Goal: Task Accomplishment & Management: Use online tool/utility

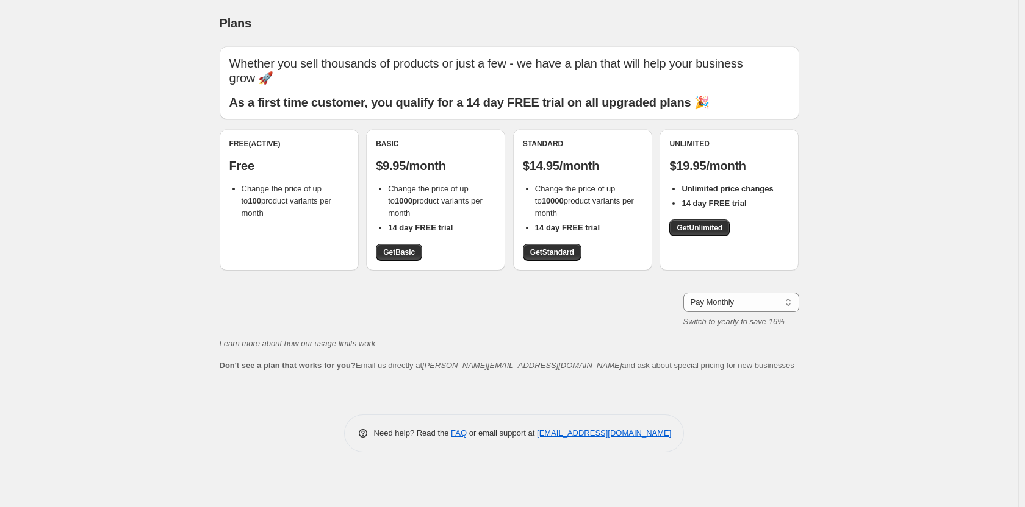
click at [295, 205] on span "Change the price of up to 100 product variants per month" at bounding box center [287, 201] width 90 height 34
click at [393, 253] on span "Get Basic" at bounding box center [399, 253] width 32 height 10
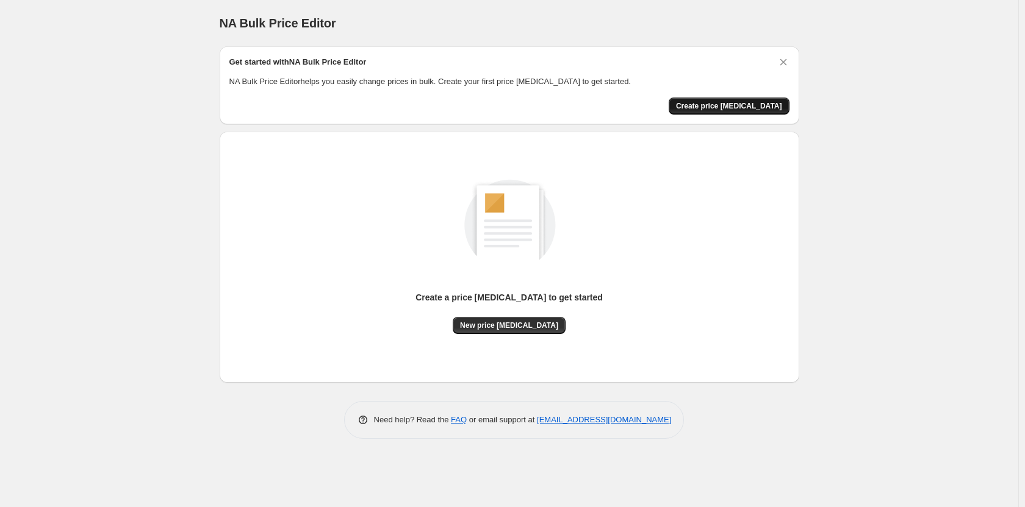
click at [740, 111] on button "Create price [MEDICAL_DATA]" at bounding box center [728, 106] width 121 height 17
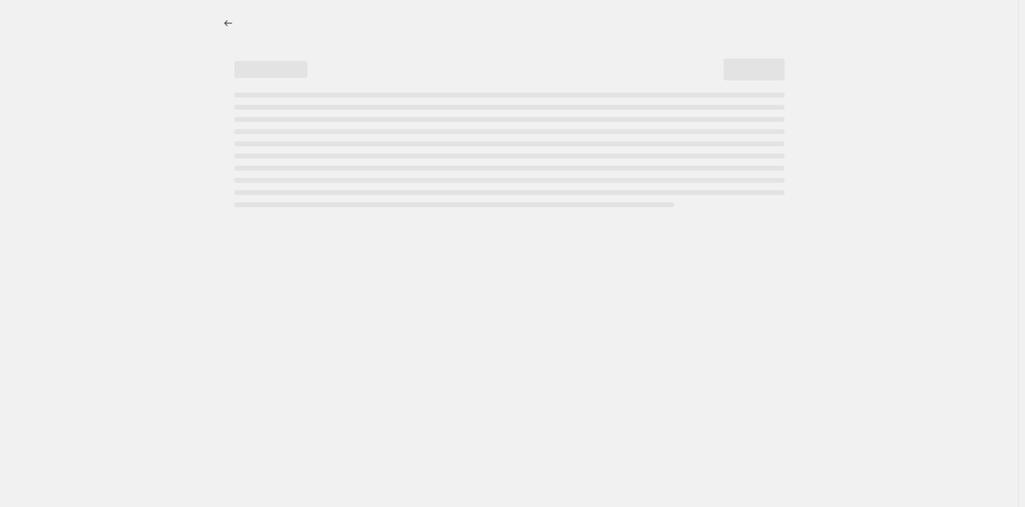
select select "percentage"
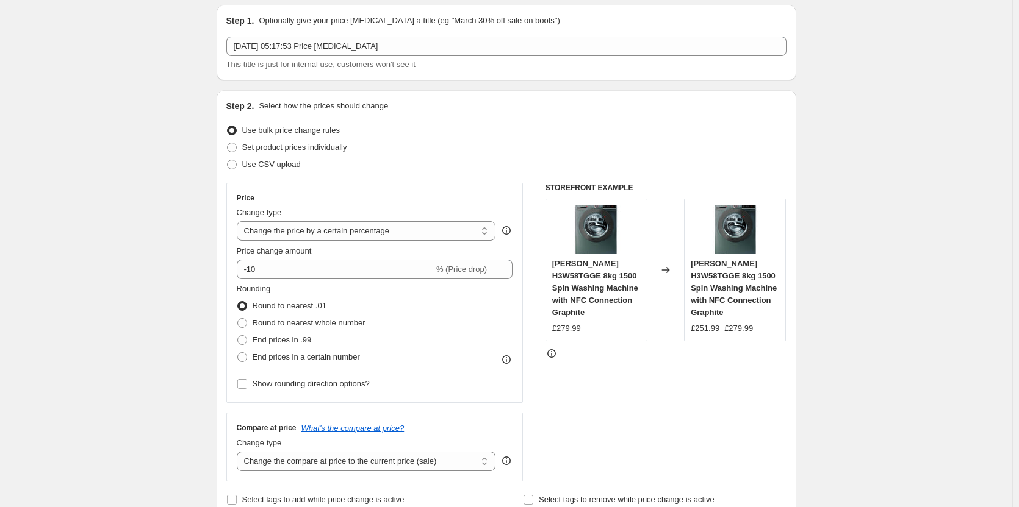
scroll to position [42, 0]
click at [336, 230] on select "Change the price to a certain amount Change the price by a certain amount Chang…" at bounding box center [366, 231] width 259 height 20
click at [239, 221] on select "Change the price to a certain amount Change the price by a certain amount Chang…" at bounding box center [366, 231] width 259 height 20
click at [342, 267] on input "-10" at bounding box center [335, 269] width 197 height 20
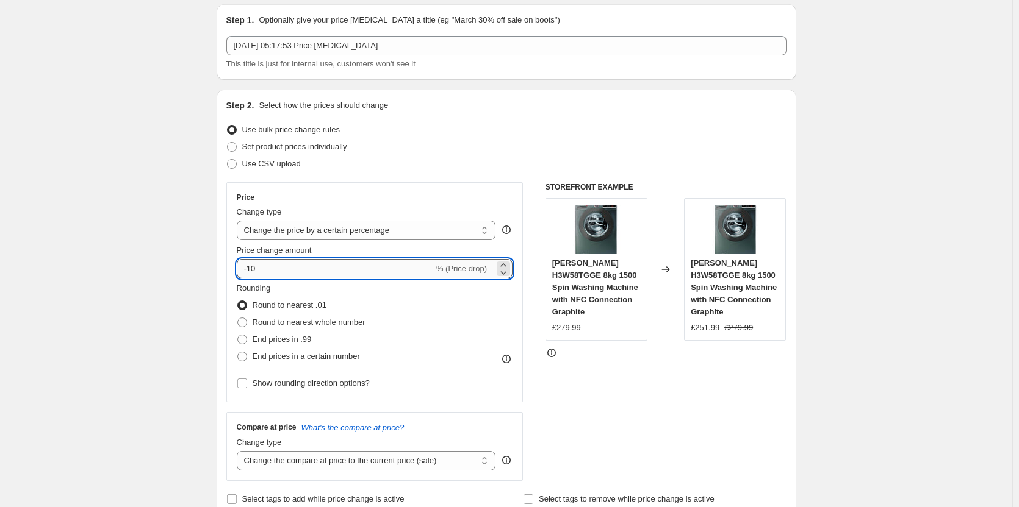
type input "-1"
type input "-20"
click at [296, 344] on span "End prices in .99" at bounding box center [282, 339] width 59 height 9
click at [238, 335] on input "End prices in .99" at bounding box center [237, 335] width 1 height 1
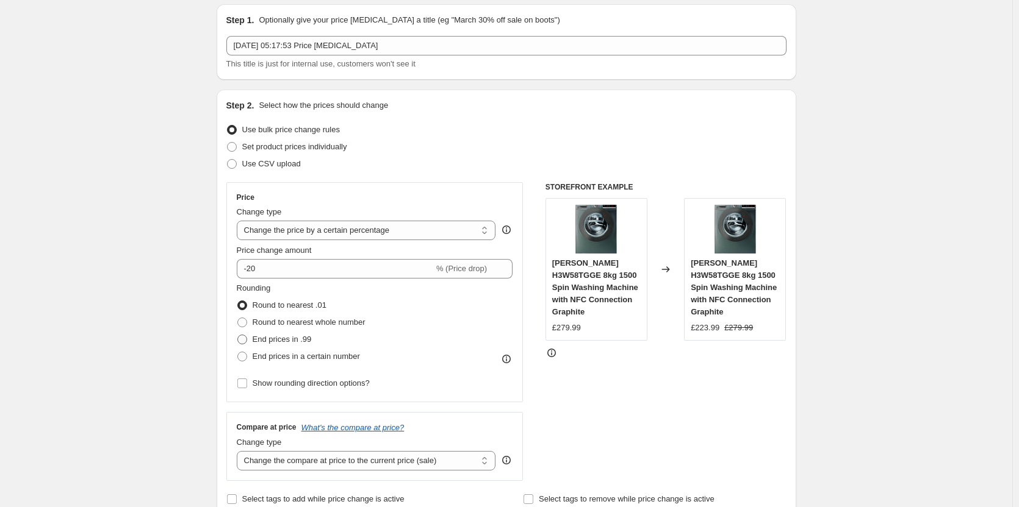
radio input "true"
click at [311, 229] on select "Change the price to a certain amount Change the price by a certain amount Chang…" at bounding box center [366, 231] width 259 height 20
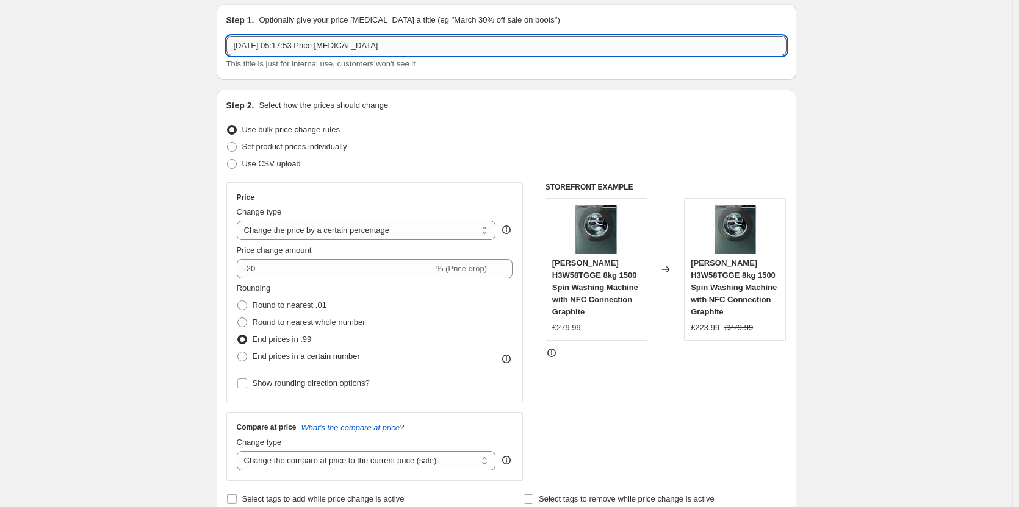
click at [366, 45] on input "[DATE] 05:17:53 Price [MEDICAL_DATA]" at bounding box center [506, 46] width 560 height 20
click at [326, 148] on span "Set product prices individually" at bounding box center [294, 146] width 105 height 9
click at [227, 143] on input "Set product prices individually" at bounding box center [227, 142] width 1 height 1
radio input "true"
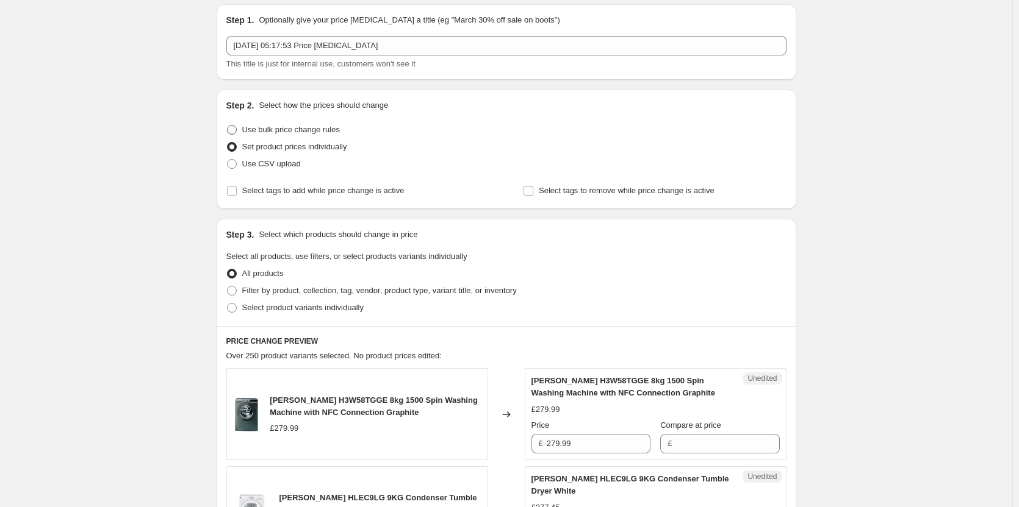
click at [318, 127] on span "Use bulk price change rules" at bounding box center [291, 129] width 98 height 9
click at [227, 126] on input "Use bulk price change rules" at bounding box center [227, 125] width 1 height 1
radio input "true"
select select "percentage"
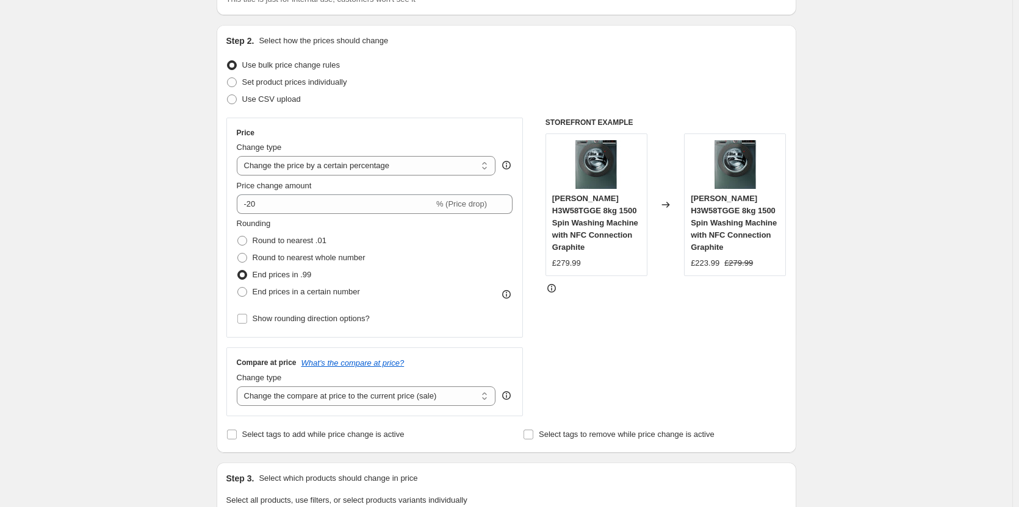
scroll to position [107, 0]
click at [354, 402] on select "Change the compare at price to the current price (sale) Change the compare at p…" at bounding box center [366, 396] width 259 height 20
click at [239, 386] on select "Change the compare at price to the current price (sale) Change the compare at p…" at bounding box center [366, 396] width 259 height 20
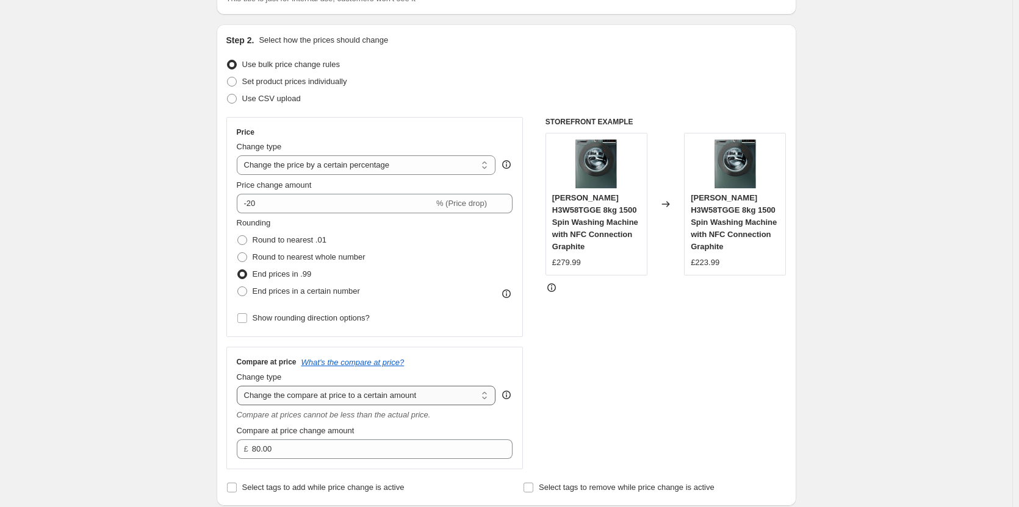
click at [391, 402] on select "Change the compare at price to the current price (sale) Change the compare at p…" at bounding box center [366, 396] width 259 height 20
select select "by"
click at [239, 386] on select "Change the compare at price to the current price (sale) Change the compare at p…" at bounding box center [366, 396] width 259 height 20
type input "-10.00"
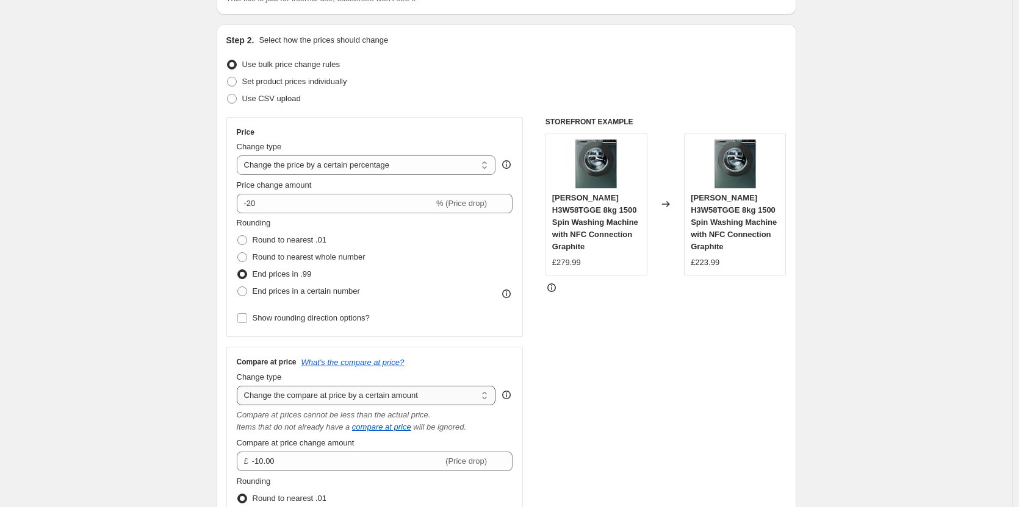
click at [416, 403] on select "Change the compare at price to the current price (sale) Change the compare at p…" at bounding box center [366, 396] width 259 height 20
click at [417, 253] on div "Rounding Round to nearest .01 Round to nearest whole number End prices in .99 E…" at bounding box center [375, 258] width 276 height 83
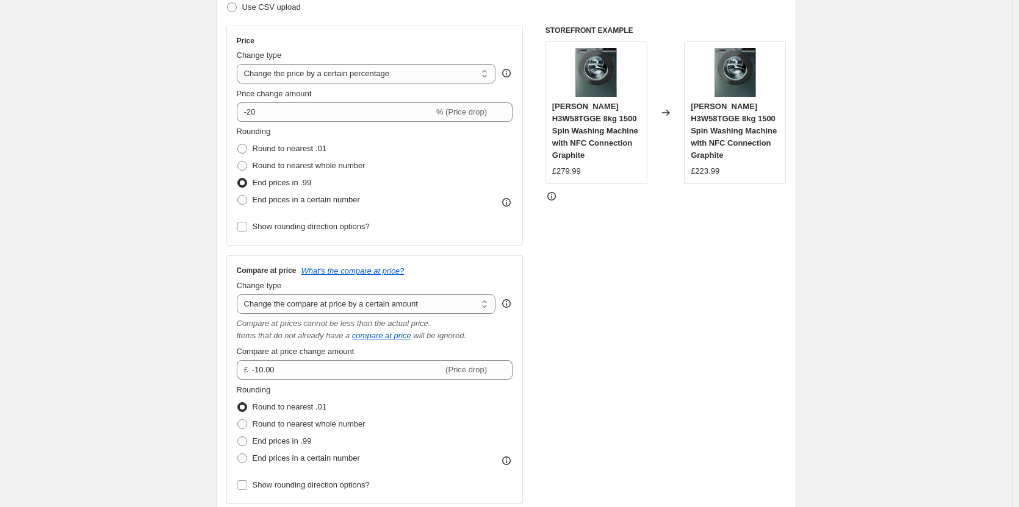
scroll to position [212, 0]
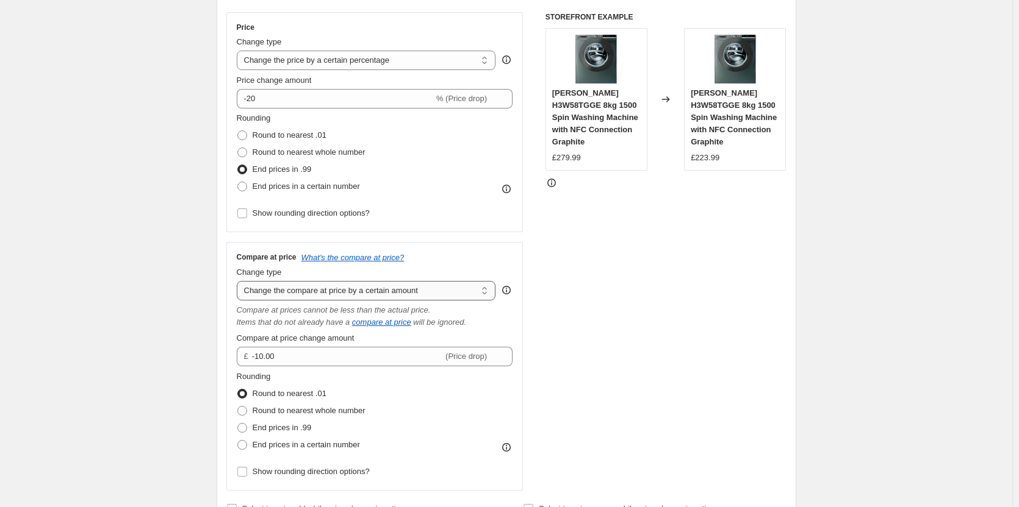
click at [364, 292] on select "Change the compare at price to the current price (sale) Change the compare at p…" at bounding box center [366, 291] width 259 height 20
select select "to"
click at [239, 281] on select "Change the compare at price to the current price (sale) Change the compare at p…" at bounding box center [366, 291] width 259 height 20
type input "80.00"
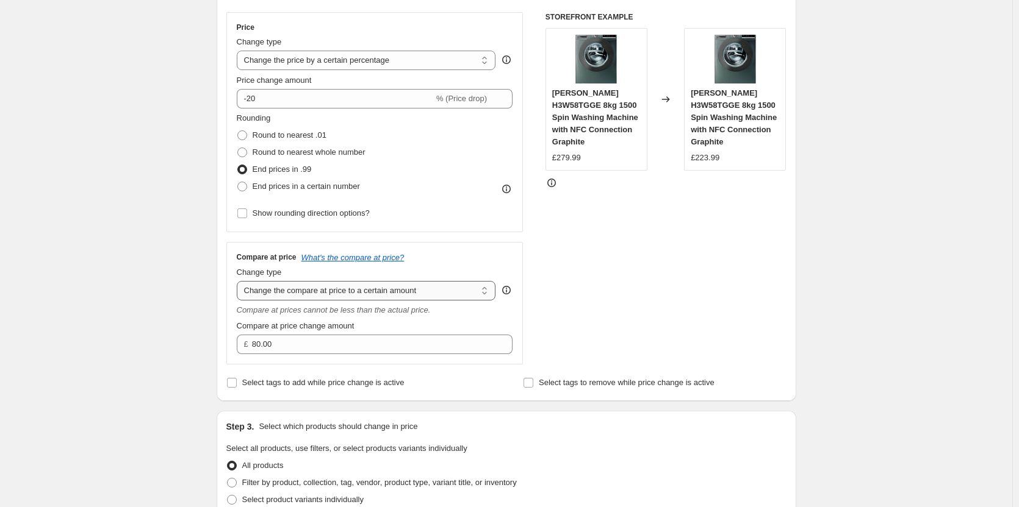
click at [393, 293] on select "Change the compare at price to the current price (sale) Change the compare at p…" at bounding box center [366, 291] width 259 height 20
select select "percentage"
click at [239, 281] on select "Change the compare at price to the current price (sale) Change the compare at p…" at bounding box center [366, 291] width 259 height 20
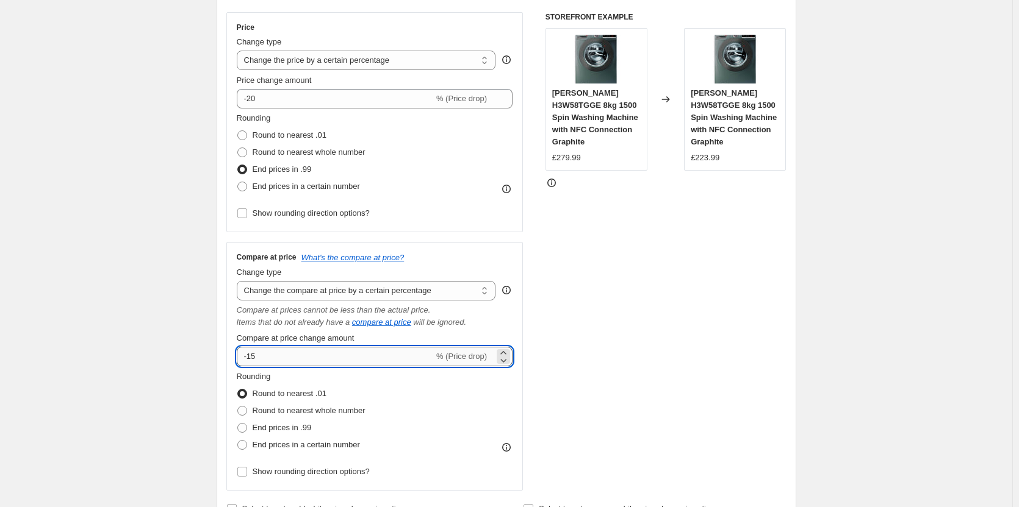
click at [381, 353] on input "-15" at bounding box center [335, 357] width 197 height 20
type input "-1"
type input "-2"
type input "-40"
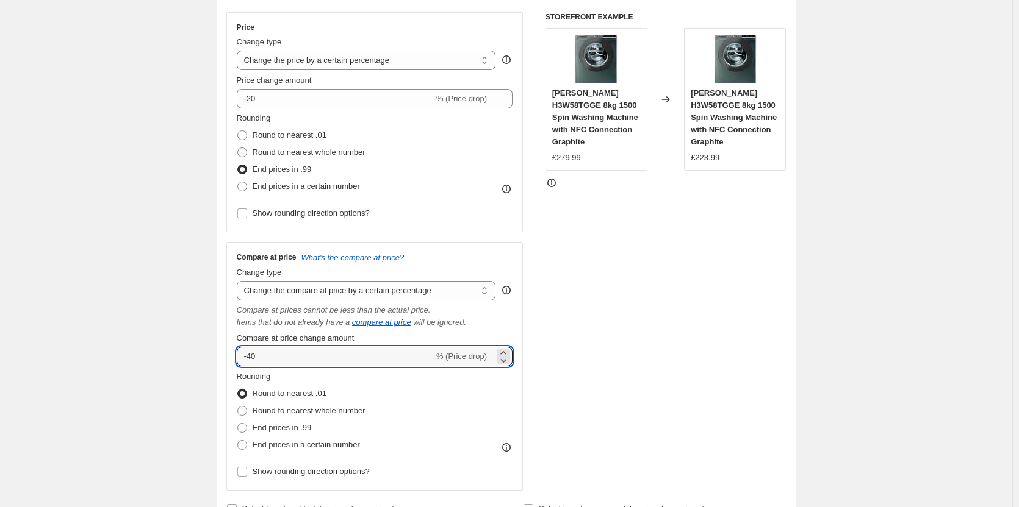
click at [573, 333] on div "STOREFRONT EXAMPLE Hoover H3W58TGGE 8kg 1500 Spin Washing Machine with NFC Conn…" at bounding box center [665, 251] width 241 height 479
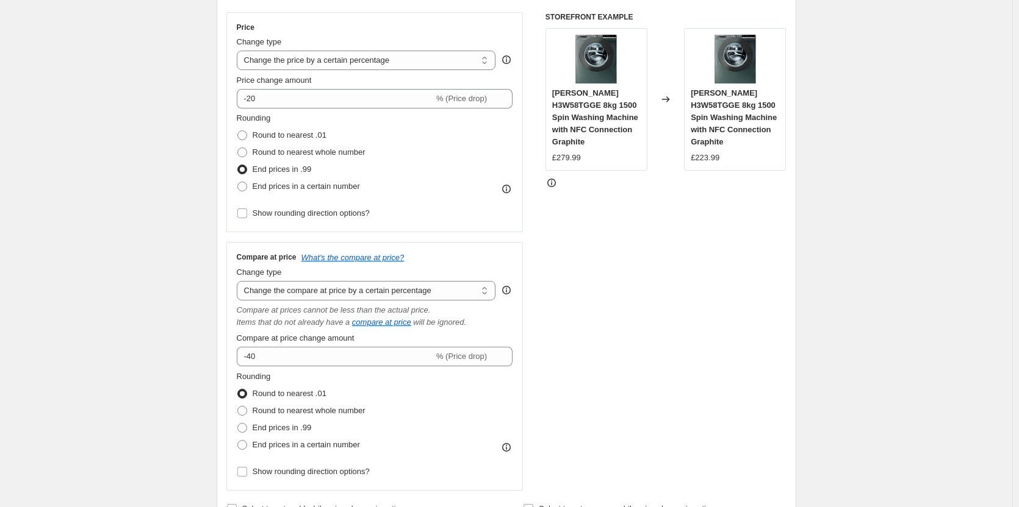
scroll to position [232, 0]
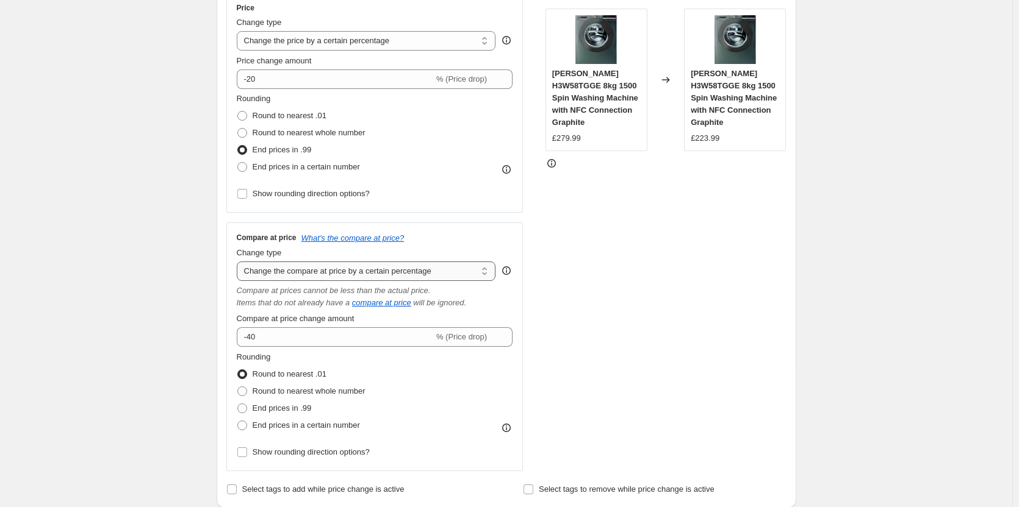
click at [441, 275] on select "Change the compare at price to the current price (sale) Change the compare at p…" at bounding box center [366, 272] width 259 height 20
click at [549, 271] on div "STOREFRONT EXAMPLE Hoover H3W58TGGE 8kg 1500 Spin Washing Machine with NFC Conn…" at bounding box center [665, 232] width 241 height 479
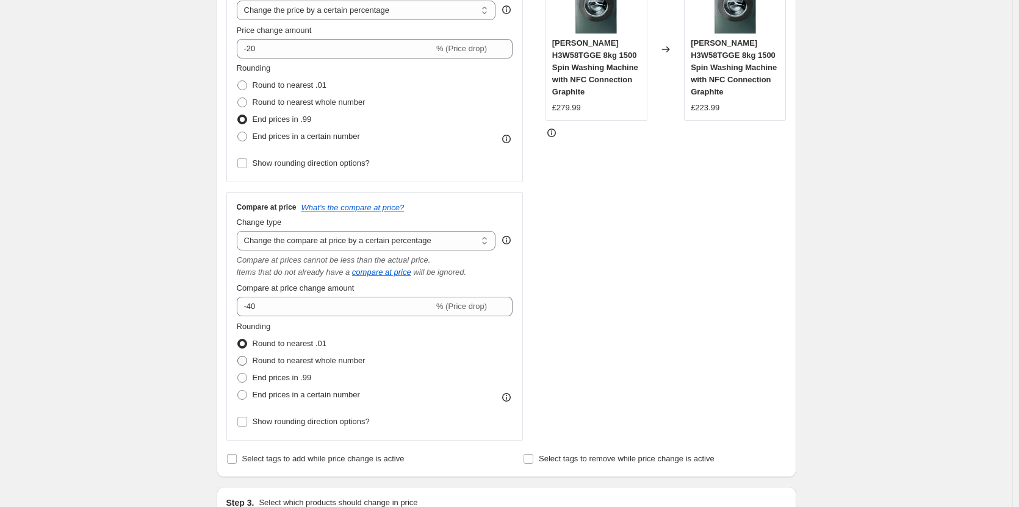
scroll to position [263, 0]
click at [304, 379] on span "End prices in .99" at bounding box center [282, 377] width 59 height 9
click at [238, 373] on input "End prices in .99" at bounding box center [237, 373] width 1 height 1
radio input "true"
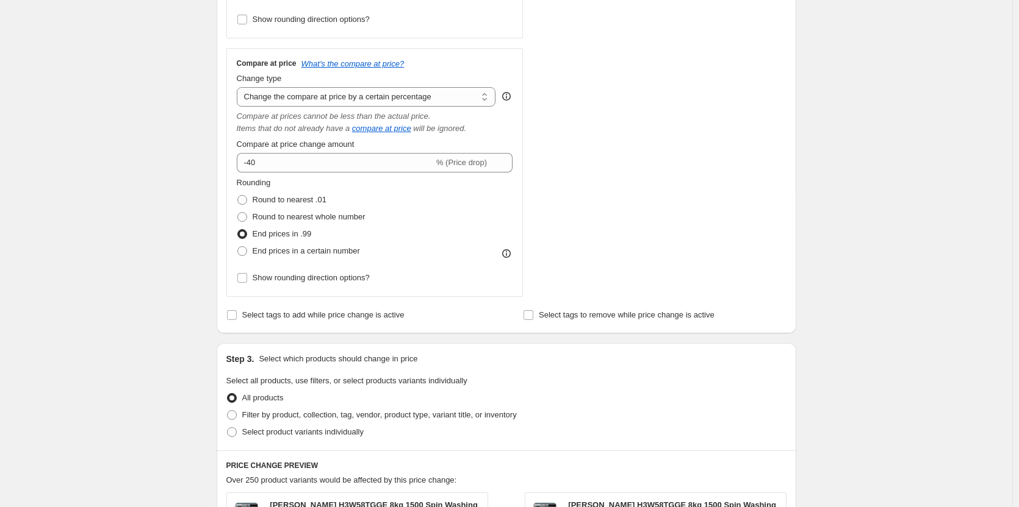
scroll to position [413, 0]
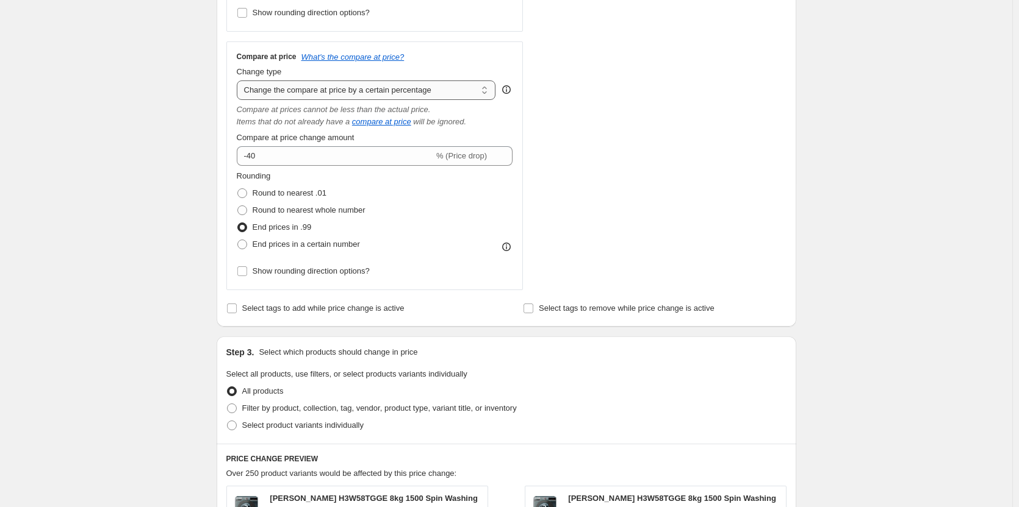
click at [347, 97] on select "Change the compare at price to the current price (sale) Change the compare at p…" at bounding box center [366, 91] width 259 height 20
click at [607, 106] on div "STOREFRONT EXAMPLE Hoover H3W58TGGE 8kg 1500 Spin Washing Machine with NFC Conn…" at bounding box center [665, 51] width 241 height 479
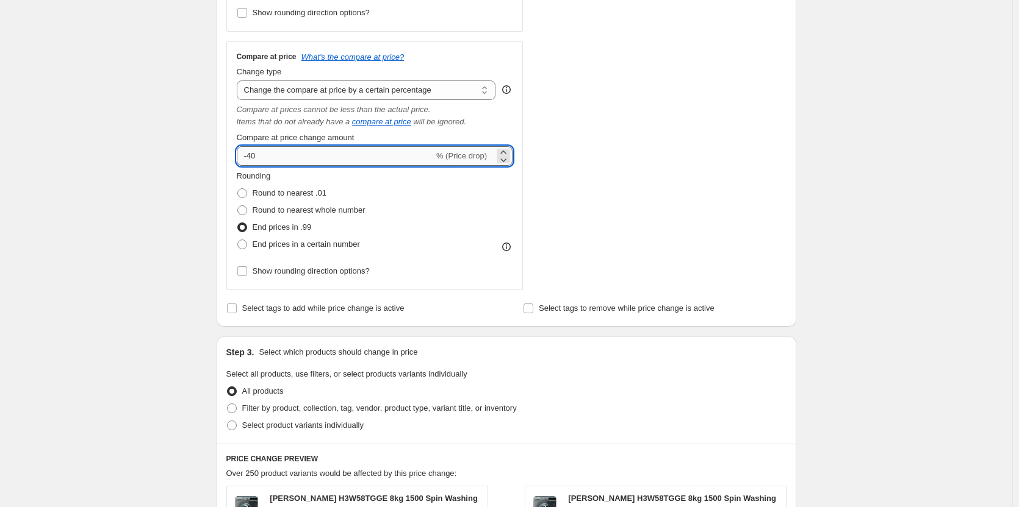
click at [434, 159] on input "-40" at bounding box center [335, 156] width 197 height 20
type input "-4"
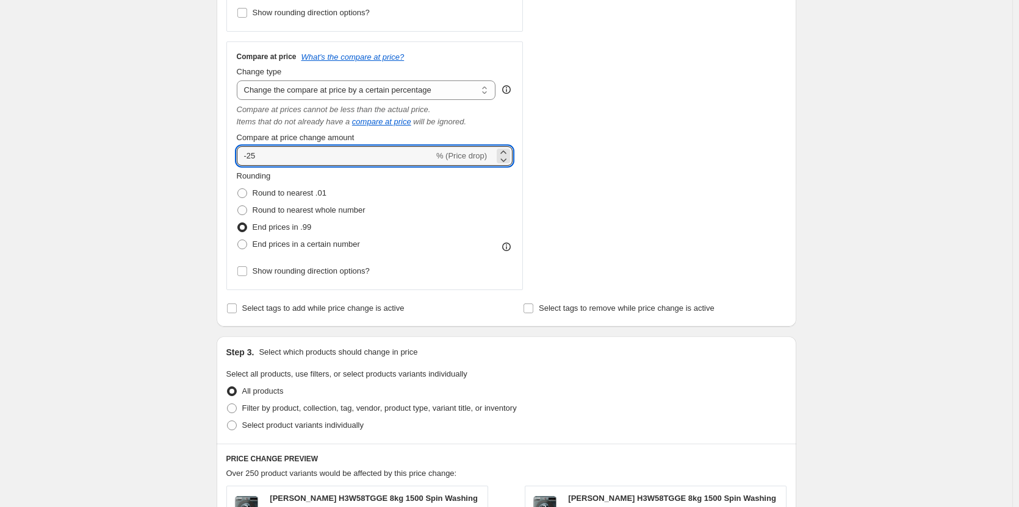
click at [653, 138] on div "STOREFRONT EXAMPLE Hoover H3W58TGGE 8kg 1500 Spin Washing Machine with NFC Conn…" at bounding box center [665, 51] width 241 height 479
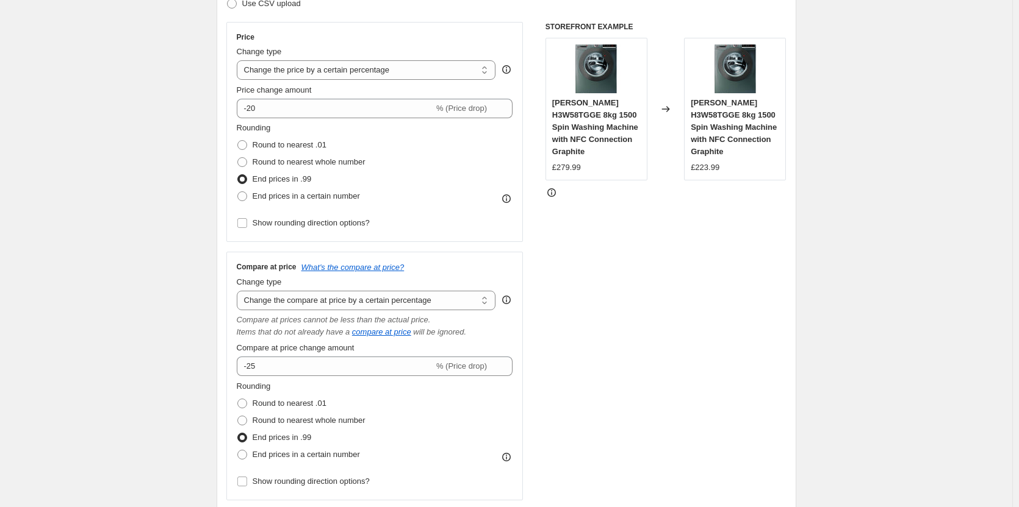
scroll to position [202, 0]
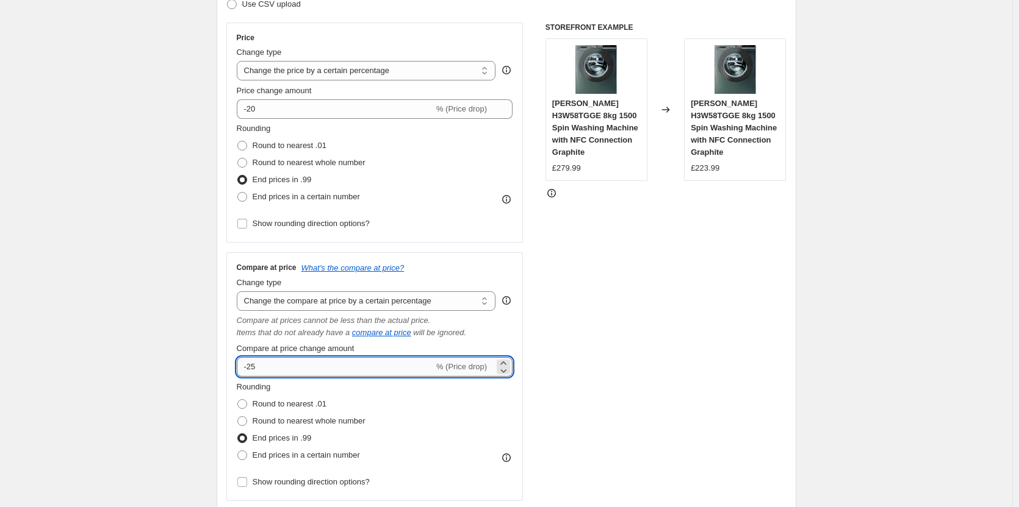
click at [399, 375] on input "-25" at bounding box center [335, 367] width 197 height 20
click at [620, 349] on div "STOREFRONT EXAMPLE Hoover H3W58TGGE 8kg 1500 Spin Washing Machine with NFC Conn…" at bounding box center [665, 262] width 241 height 479
click at [431, 368] on input "-20" at bounding box center [335, 367] width 197 height 20
click at [595, 342] on div "STOREFRONT EXAMPLE Hoover H3W58TGGE 8kg 1500 Spin Washing Machine with NFC Conn…" at bounding box center [665, 262] width 241 height 479
click at [417, 367] on input "-25" at bounding box center [335, 367] width 197 height 20
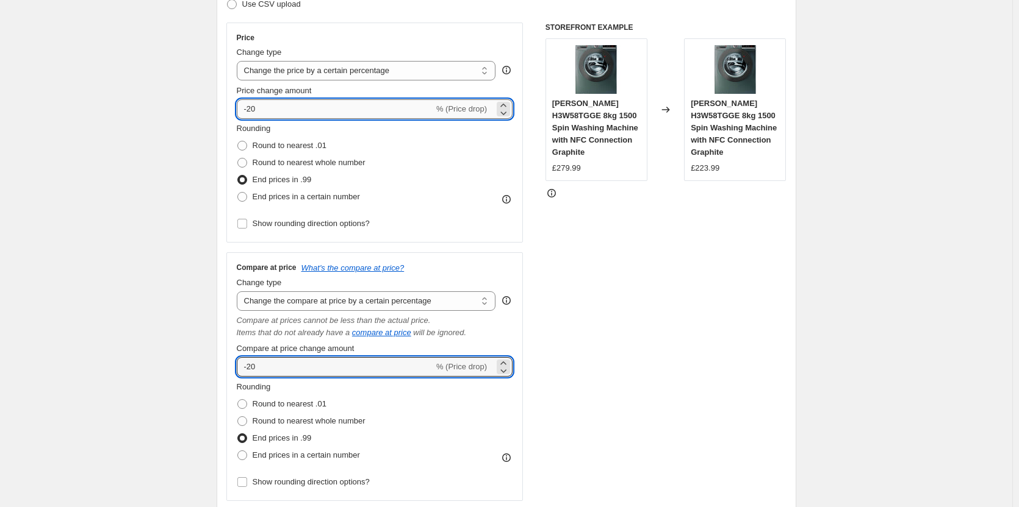
click at [313, 118] on input "-20" at bounding box center [335, 109] width 197 height 20
click at [385, 372] on input "-20" at bounding box center [335, 367] width 197 height 20
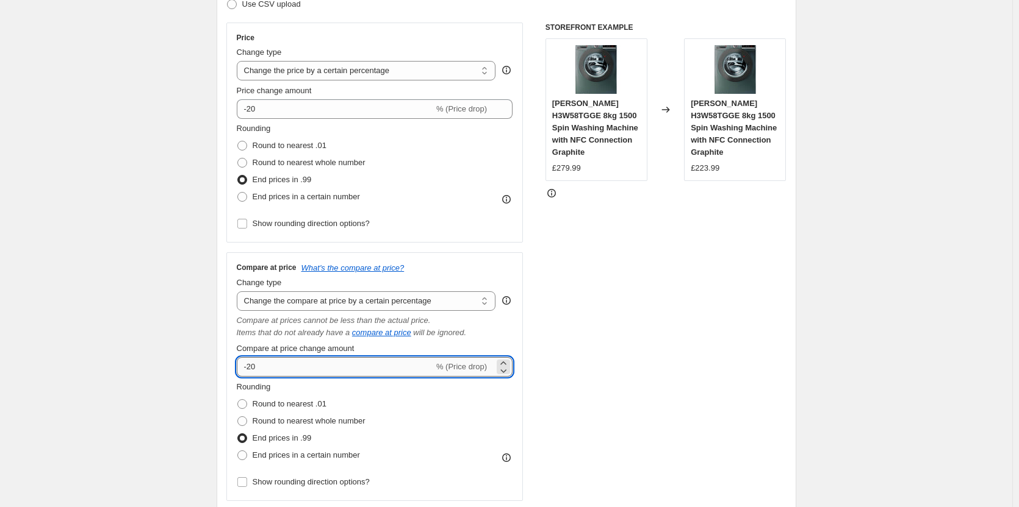
type input "-2"
click at [675, 304] on div "STOREFRONT EXAMPLE Hoover H3W58TGGE 8kg 1500 Spin Washing Machine with NFC Conn…" at bounding box center [665, 262] width 241 height 479
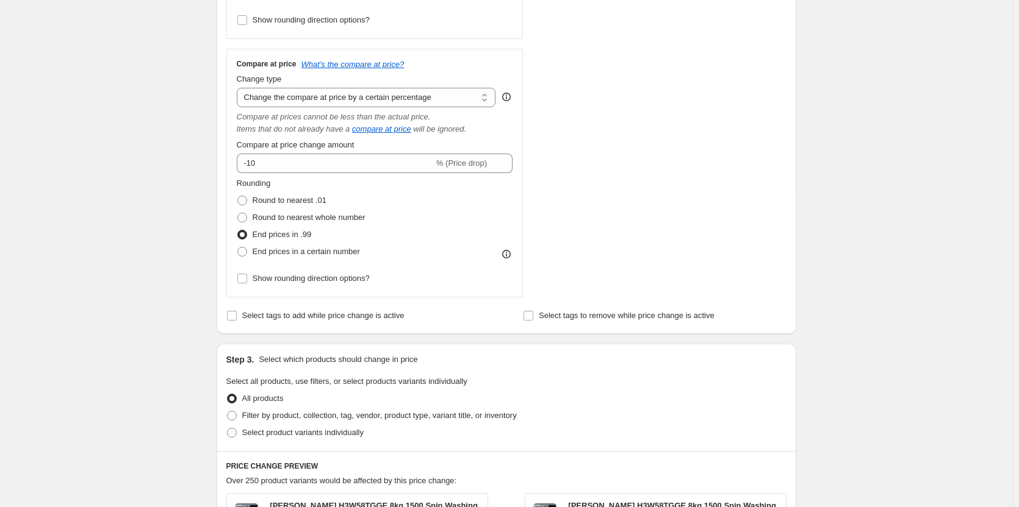
scroll to position [403, 0]
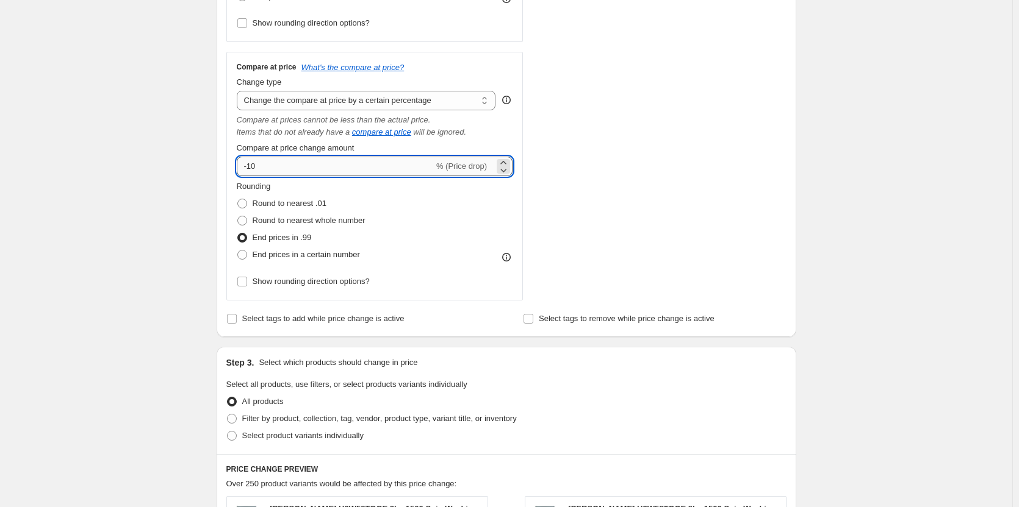
click at [349, 168] on input "-10" at bounding box center [335, 167] width 197 height 20
type input "0"
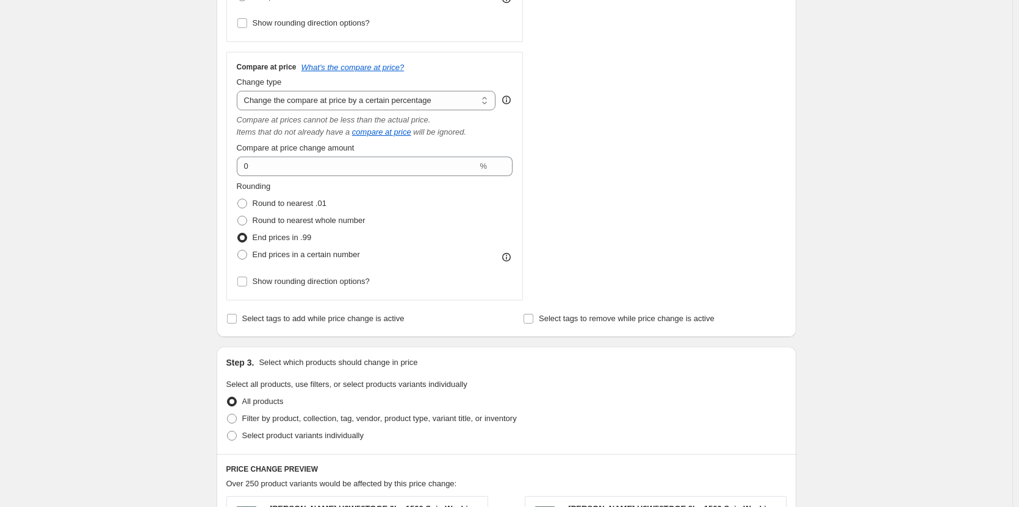
click at [589, 182] on div "STOREFRONT EXAMPLE Hoover H3W58TGGE 8kg 1500 Spin Washing Machine with NFC Conn…" at bounding box center [665, 61] width 241 height 479
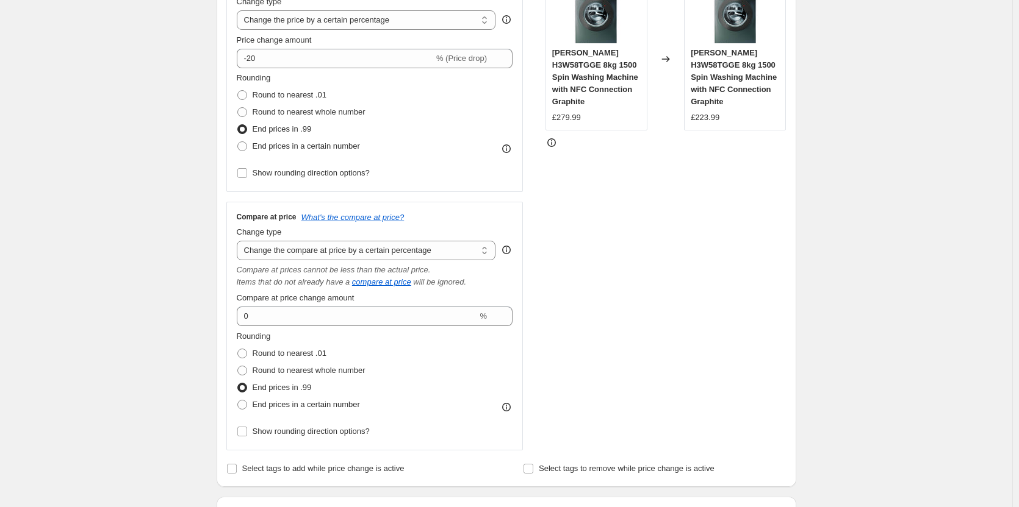
scroll to position [253, 0]
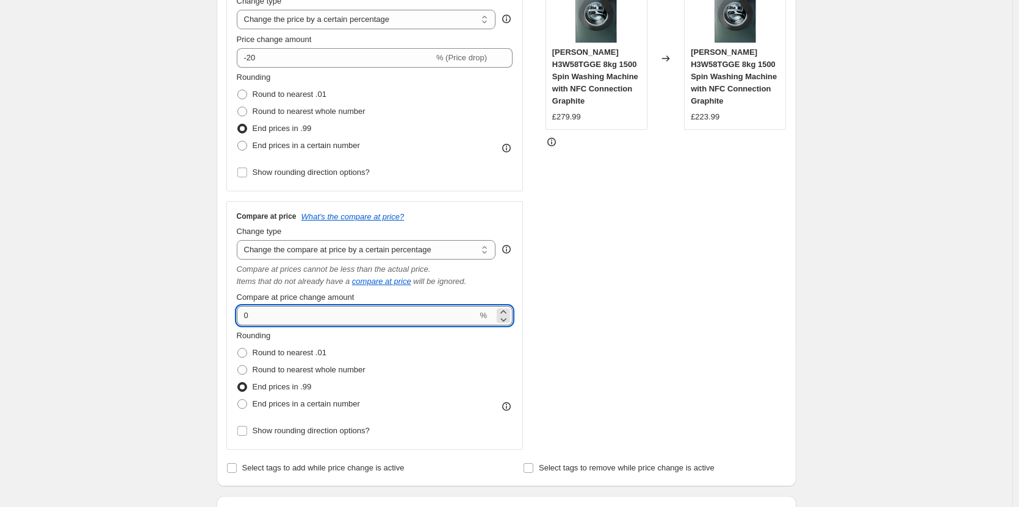
click at [414, 312] on input "0" at bounding box center [357, 316] width 241 height 20
type input "-10"
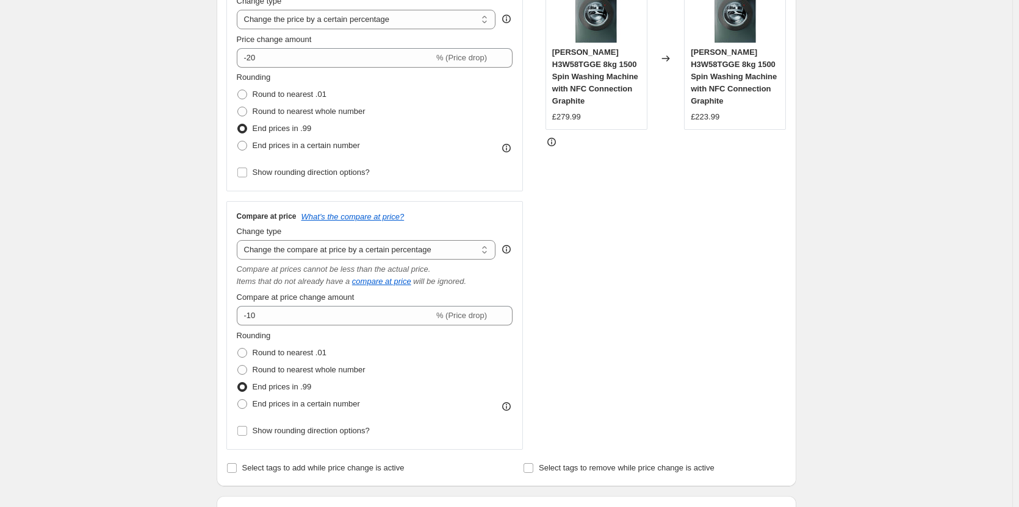
click at [600, 297] on div "STOREFRONT EXAMPLE Hoover H3W58TGGE 8kg 1500 Spin Washing Machine with NFC Conn…" at bounding box center [665, 210] width 241 height 479
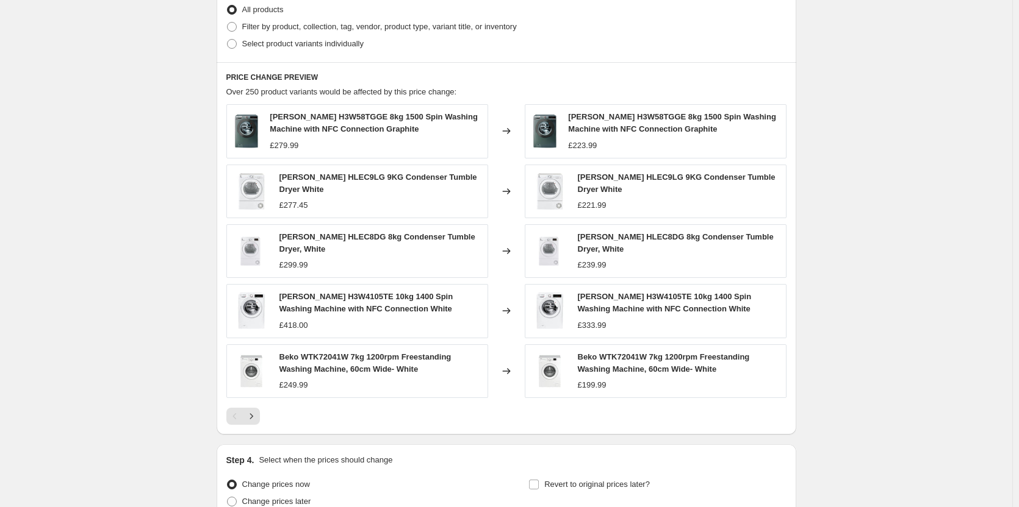
scroll to position [904, 0]
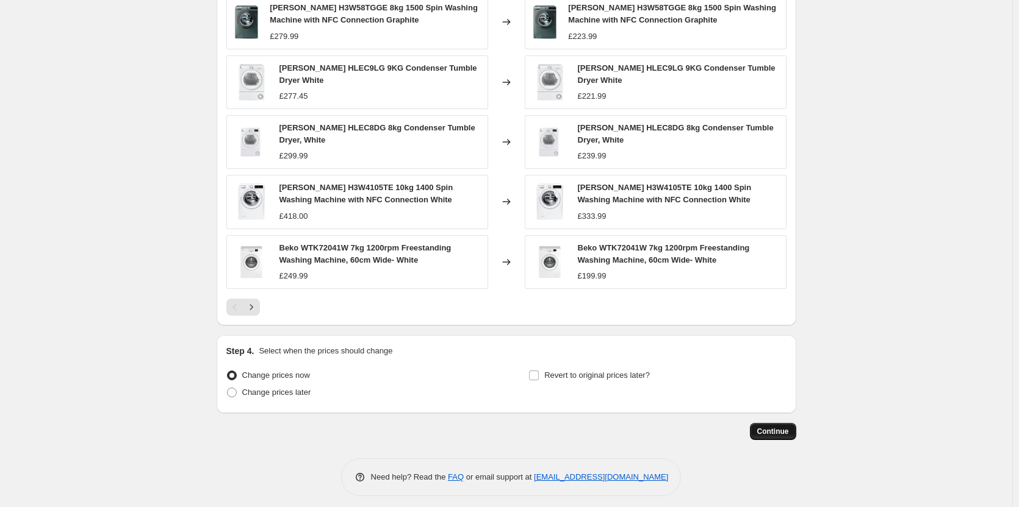
click at [781, 427] on span "Continue" at bounding box center [773, 432] width 32 height 10
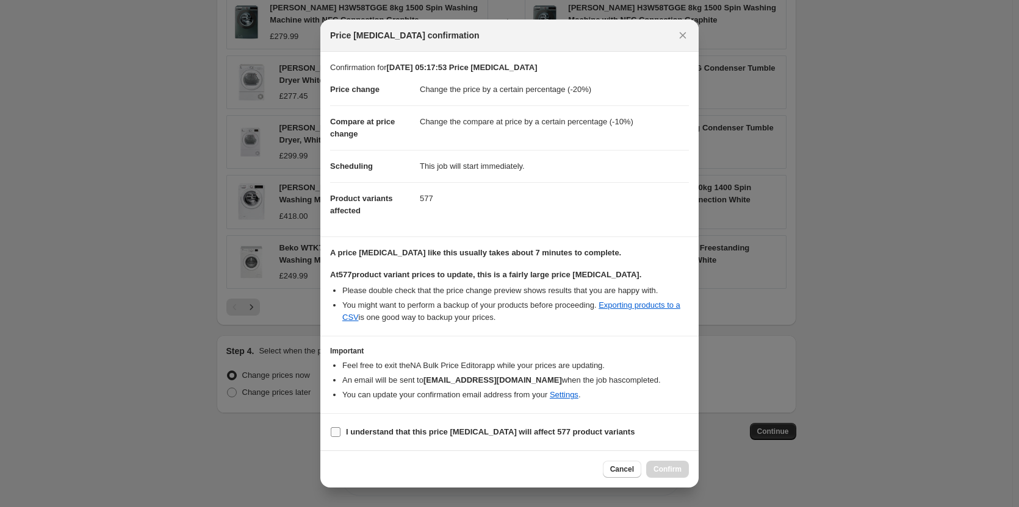
click at [518, 439] on span "I understand that this price change job will affect 577 product variants" at bounding box center [490, 432] width 288 height 12
click at [340, 437] on input "I understand that this price change job will affect 577 product variants" at bounding box center [336, 433] width 10 height 10
checkbox input "true"
click at [668, 466] on span "Confirm" at bounding box center [667, 470] width 28 height 10
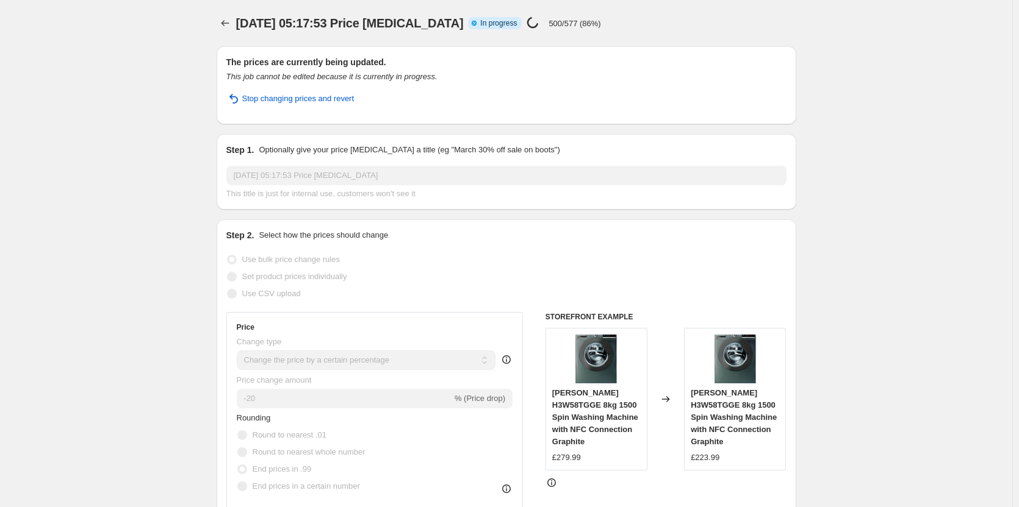
click at [707, 32] on div "12. Sept. 2025, 05:17:53 Price change job. This page is ready 12. Sept. 2025, 0…" at bounding box center [506, 23] width 579 height 46
click at [563, 35] on div "12. Sept. 2025, 05:17:53 Price change job. This page is ready 12. Sept. 2025, 0…" at bounding box center [506, 23] width 579 height 46
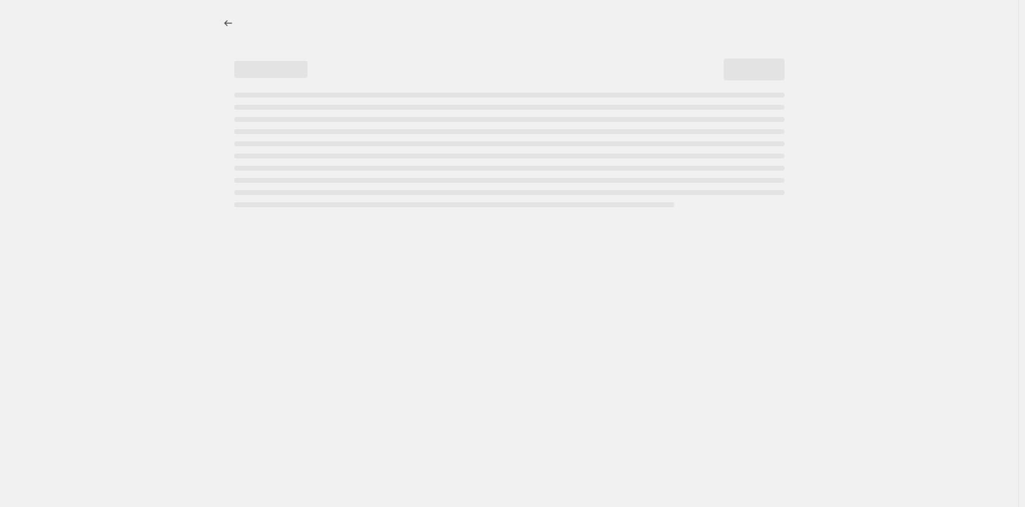
select select "percentage"
